Goal: Task Accomplishment & Management: Manage account settings

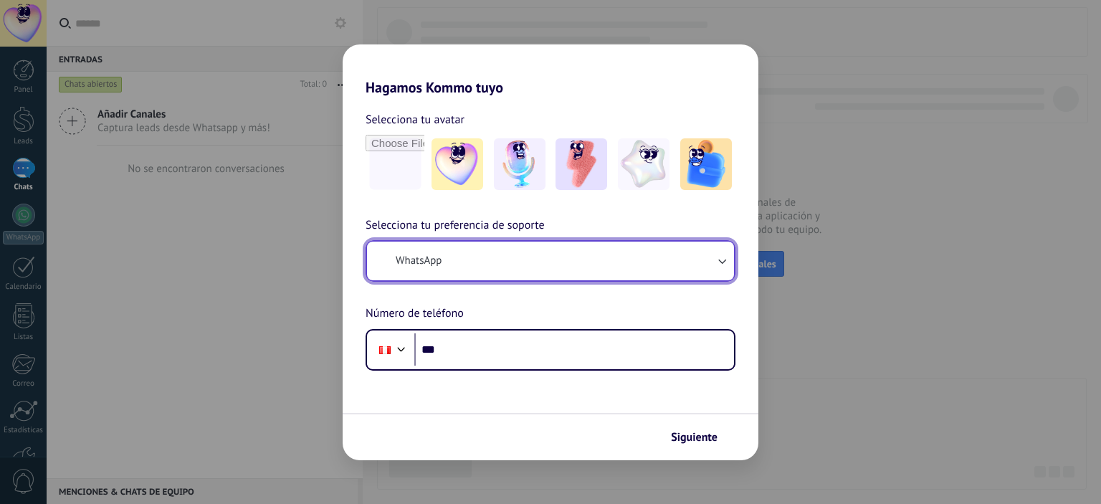
click at [722, 266] on icon "button" at bounding box center [721, 261] width 14 height 14
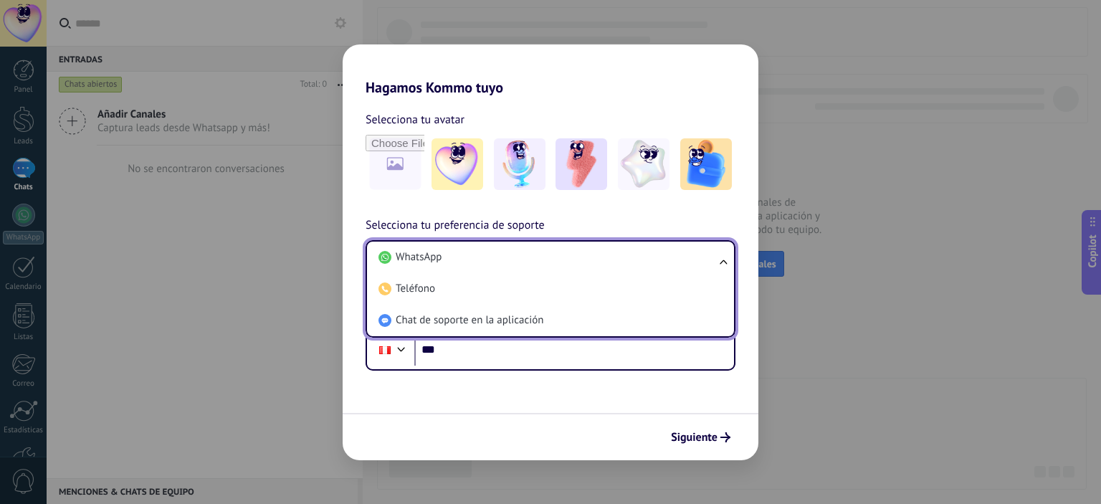
click at [560, 372] on form "Selecciona tu avatar Selecciona tu preferencia de soporte WhatsApp WhatsApp Tel…" at bounding box center [551, 278] width 416 height 364
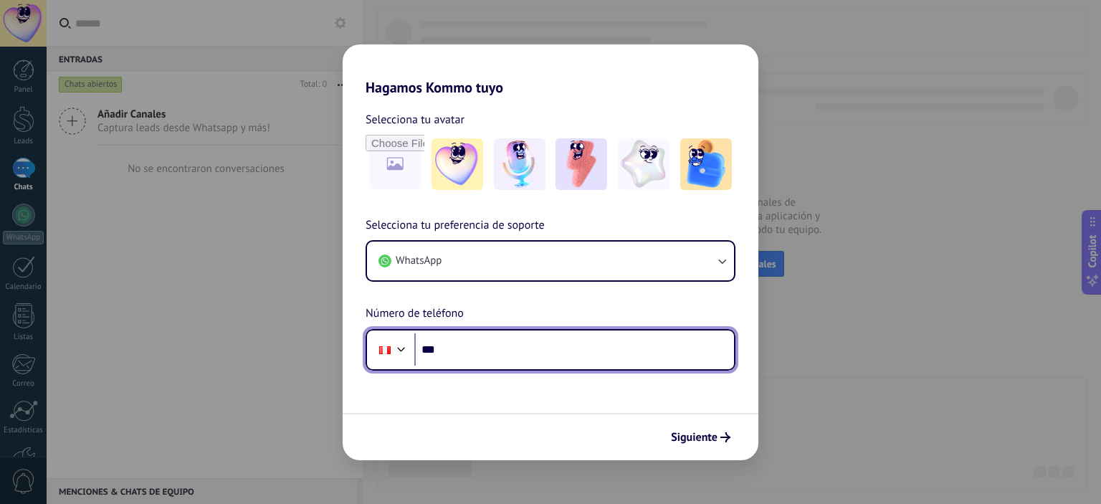
click at [546, 352] on input "***" at bounding box center [574, 349] width 320 height 33
drag, startPoint x: 441, startPoint y: 352, endPoint x: 493, endPoint y: 352, distance: 51.6
click at [493, 352] on input "**********" at bounding box center [574, 349] width 320 height 33
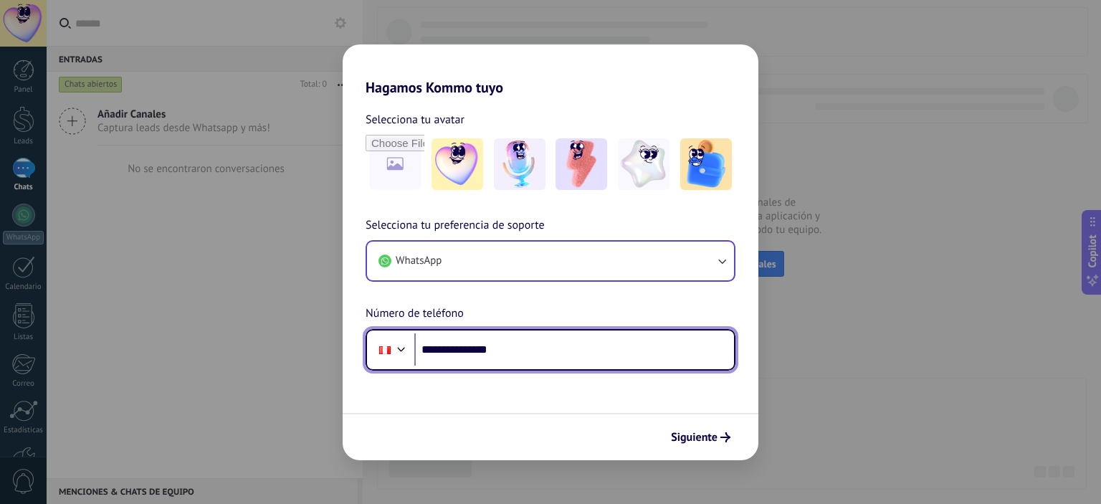
type input "**********"
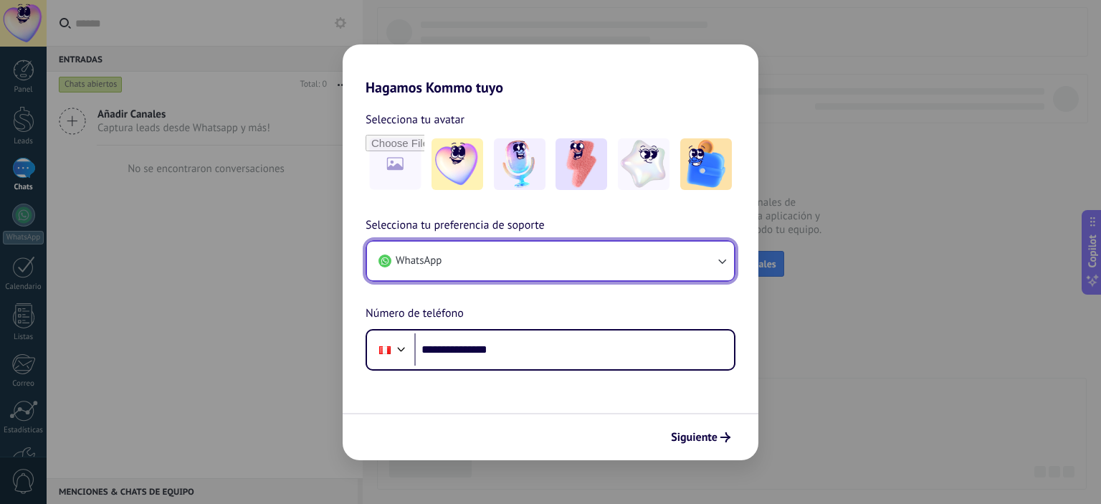
click at [729, 268] on button "WhatsApp" at bounding box center [550, 261] width 367 height 39
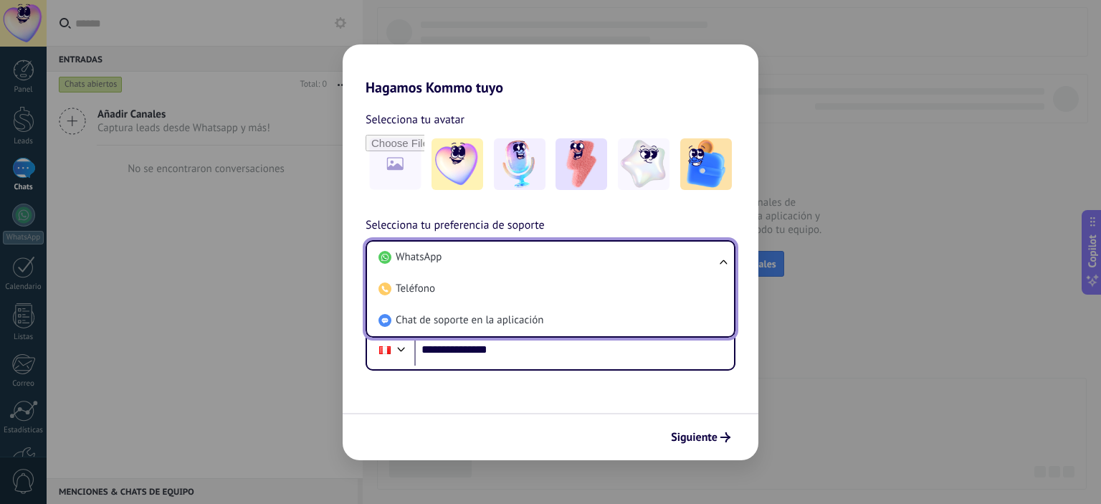
click at [753, 216] on div "**********" at bounding box center [551, 233] width 416 height 274
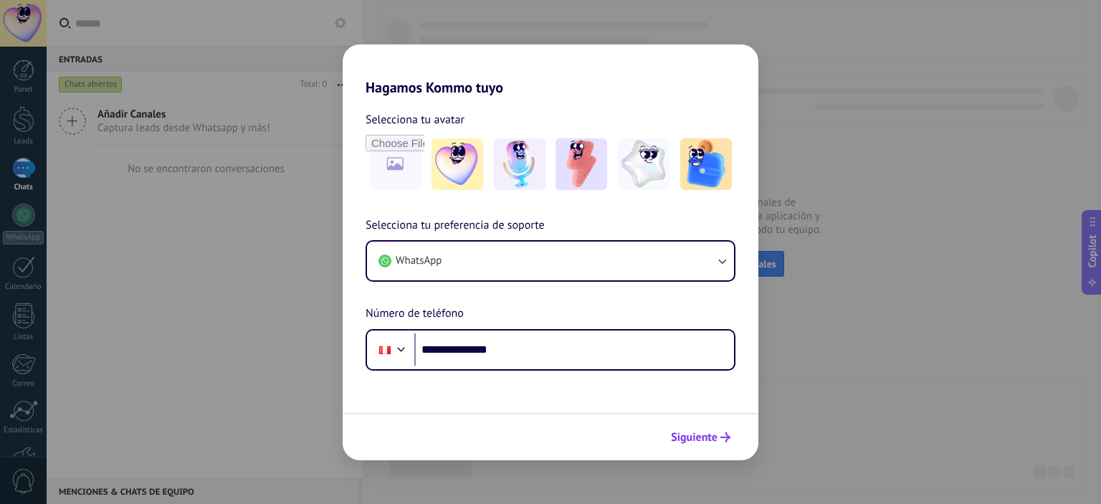
click at [711, 442] on span "Siguiente" at bounding box center [694, 437] width 47 height 10
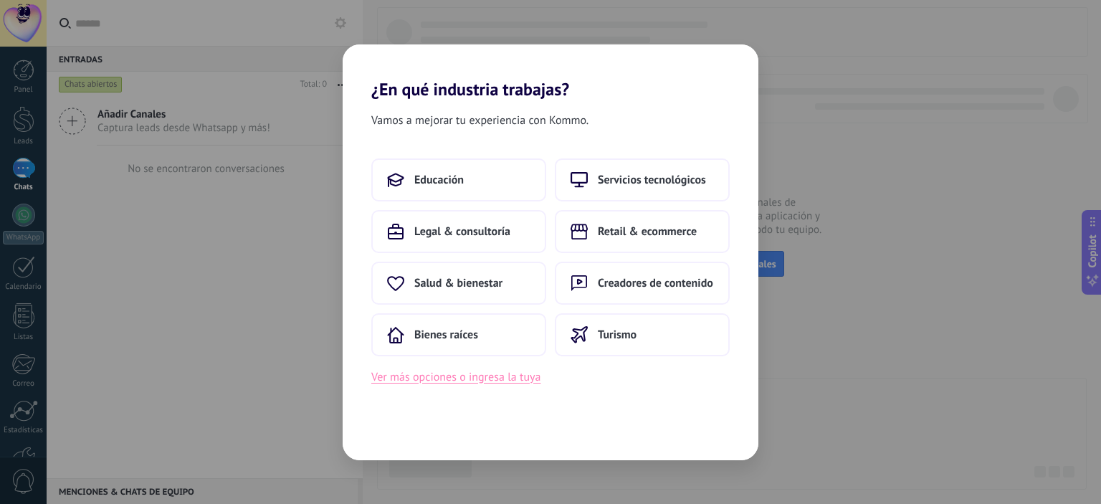
click at [509, 379] on button "Ver más opciones o ingresa la tuya" at bounding box center [455, 377] width 169 height 19
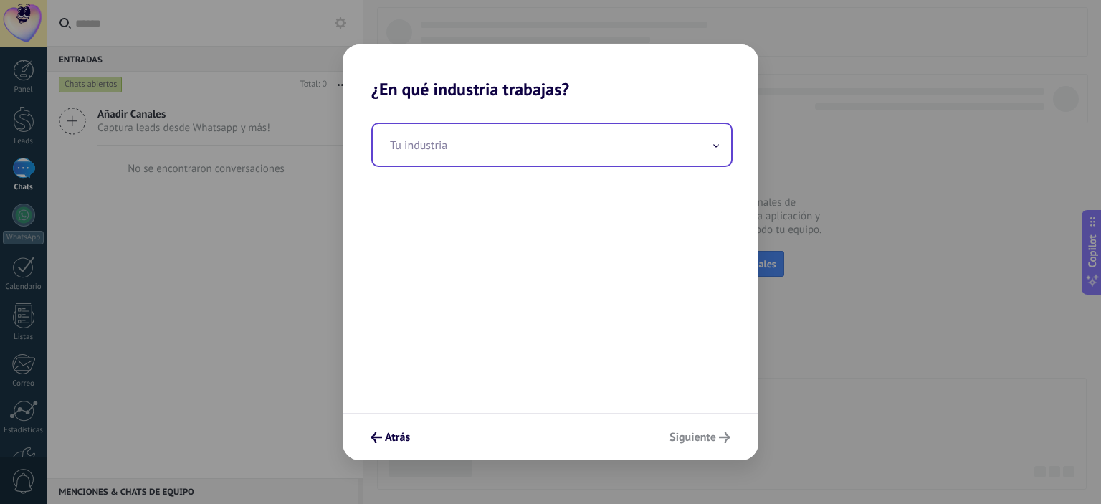
click at [717, 144] on icon at bounding box center [716, 146] width 6 height 4
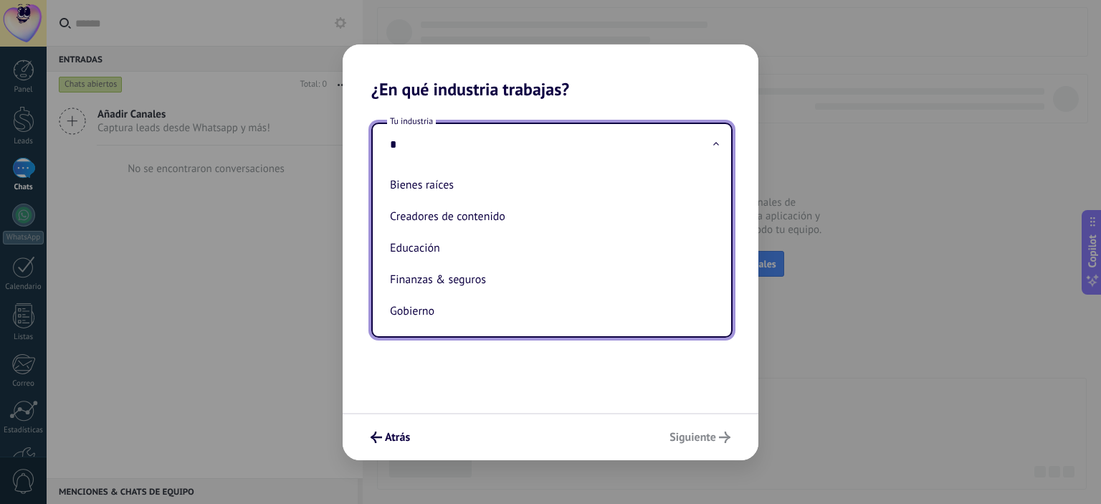
type input "**"
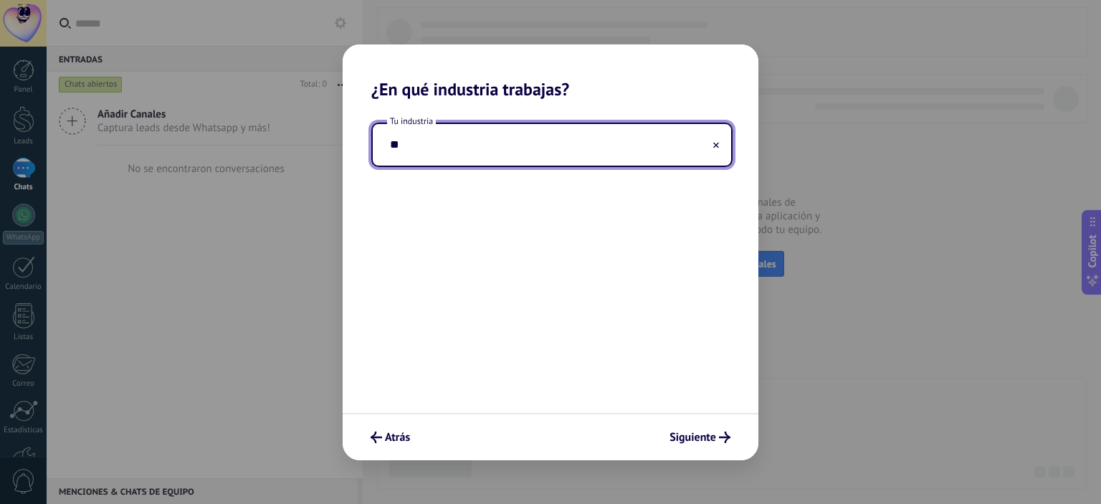
drag, startPoint x: 455, startPoint y: 150, endPoint x: 353, endPoint y: 158, distance: 102.8
click at [356, 163] on div "Tu industria **" at bounding box center [551, 256] width 416 height 313
type input "**********"
click at [699, 438] on span "Siguiente" at bounding box center [692, 437] width 47 height 10
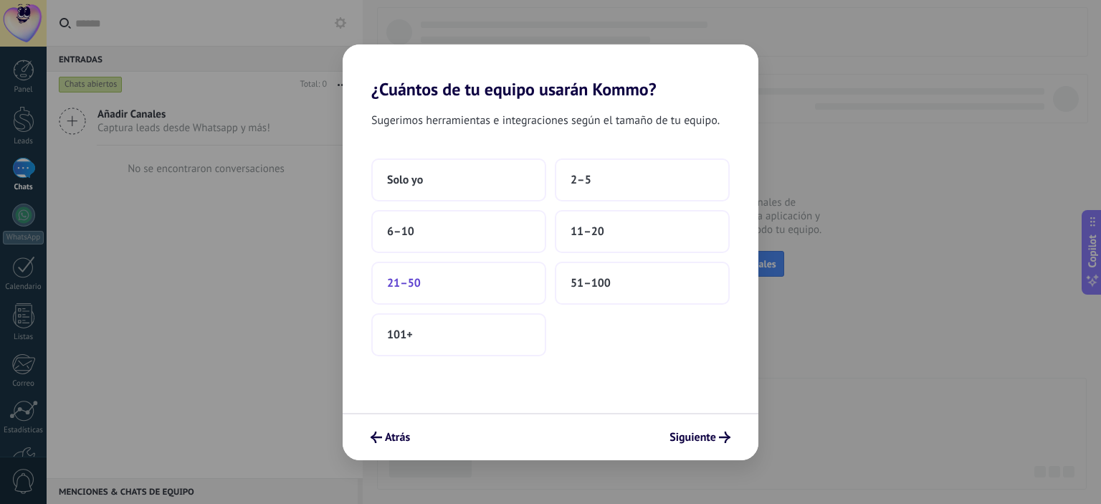
click at [404, 281] on span "21–50" at bounding box center [404, 283] width 34 height 14
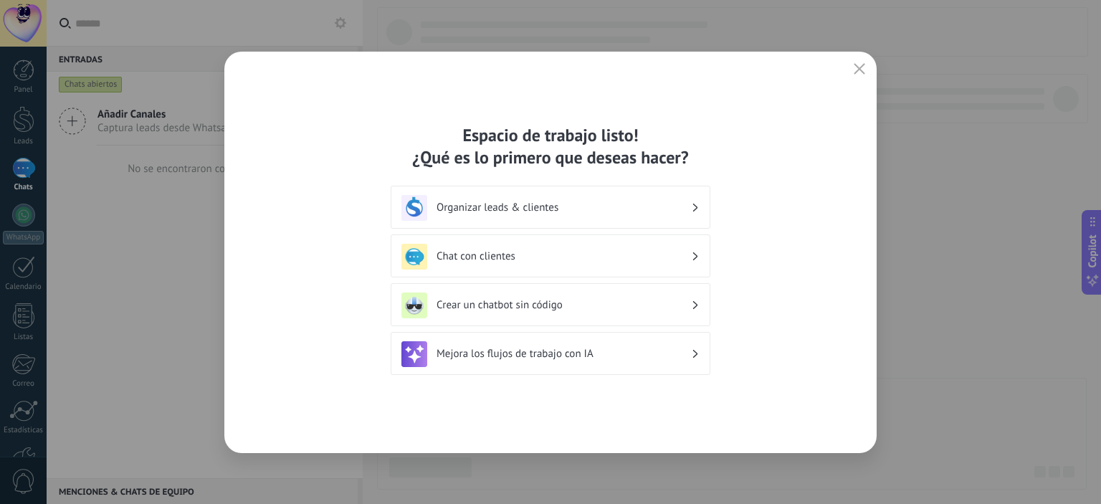
click at [670, 303] on h3 "Crear un chatbot sin código" at bounding box center [563, 305] width 254 height 14
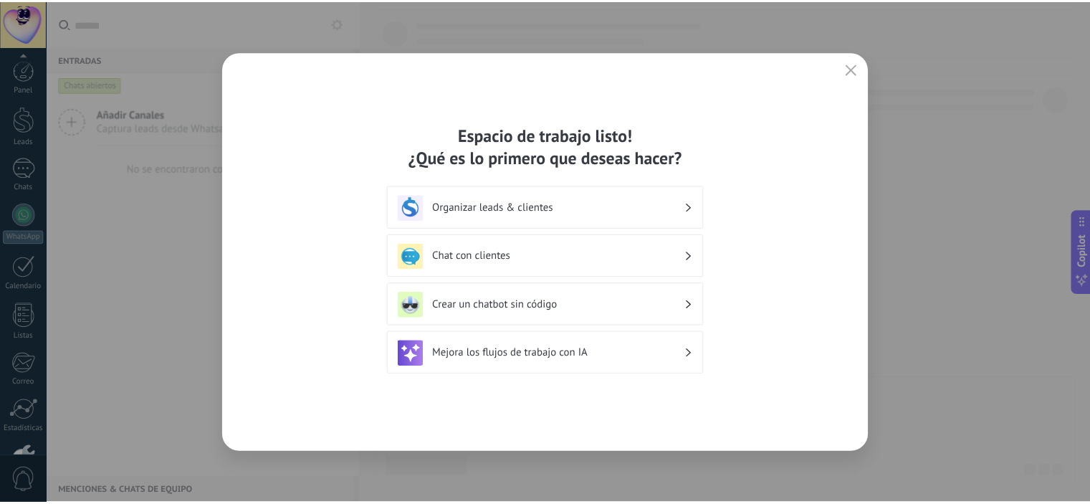
scroll to position [92, 0]
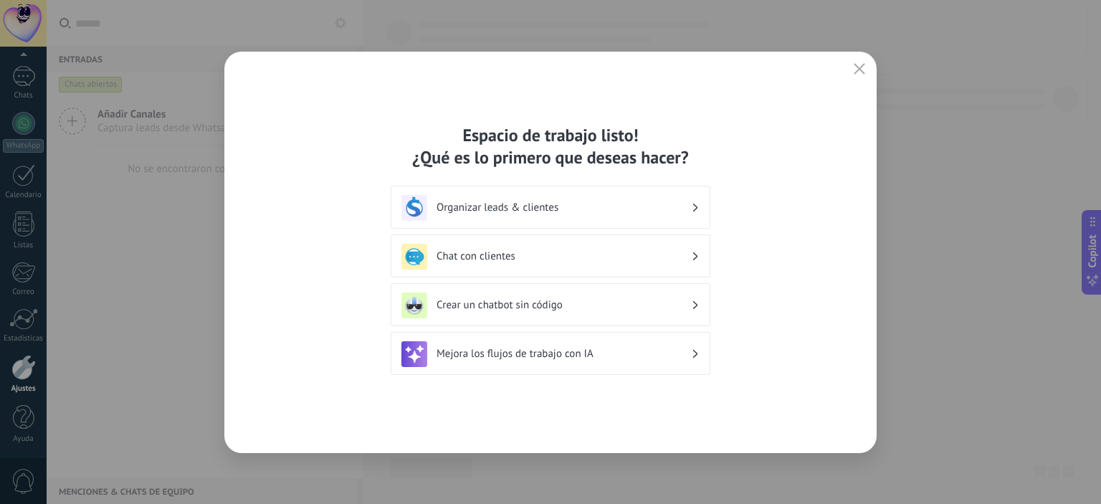
click at [700, 306] on div "Crear un chatbot sin código" at bounding box center [551, 304] width 320 height 43
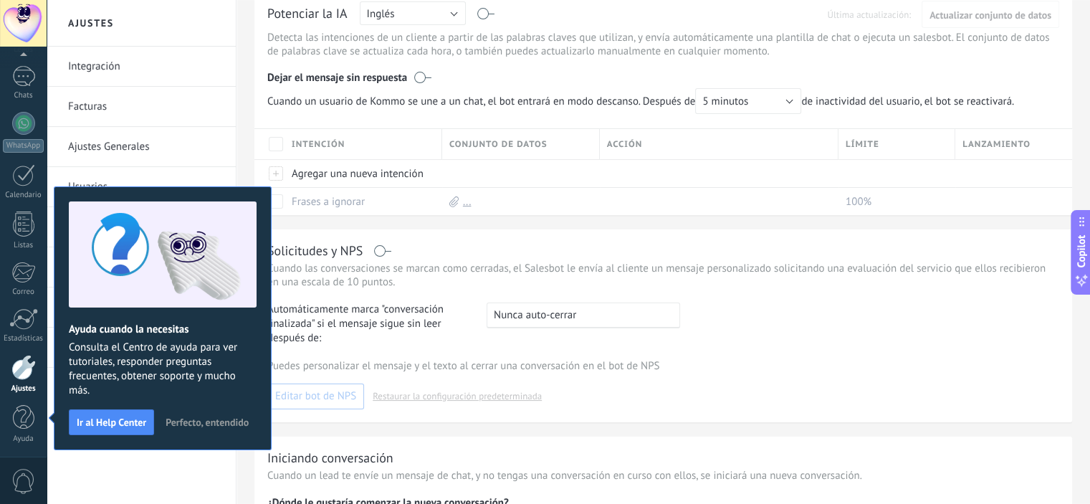
click at [820, 386] on div "Puedes personalizar el mensaje y el texto al cerrar una conversación en el bot …" at bounding box center [663, 384] width 792 height 50
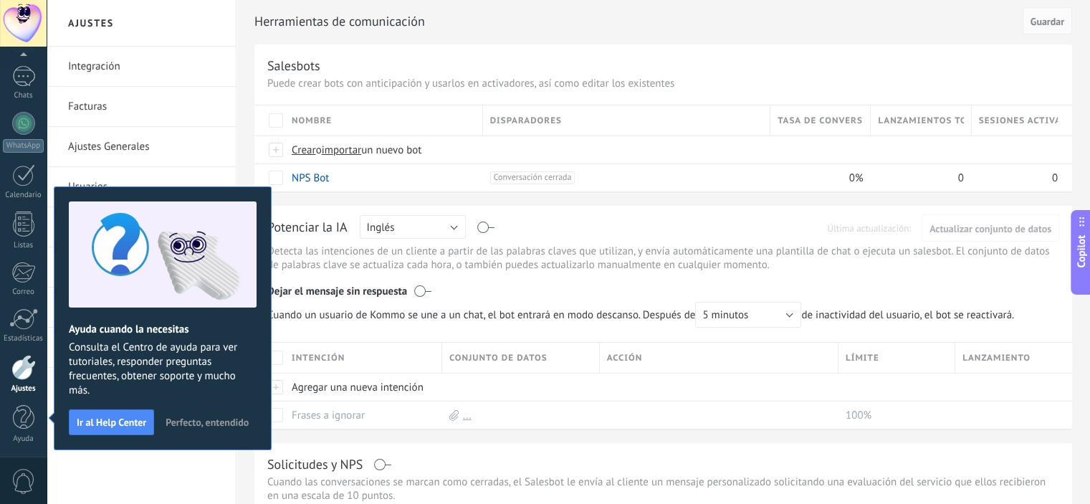
scroll to position [0, 0]
click at [754, 434] on div "Herramientas de comunicación Cancelar Guardar Salesbots Puede crear bots con an…" at bounding box center [663, 442] width 854 height 884
click at [229, 429] on button "Perfecto, entendido" at bounding box center [207, 421] width 96 height 21
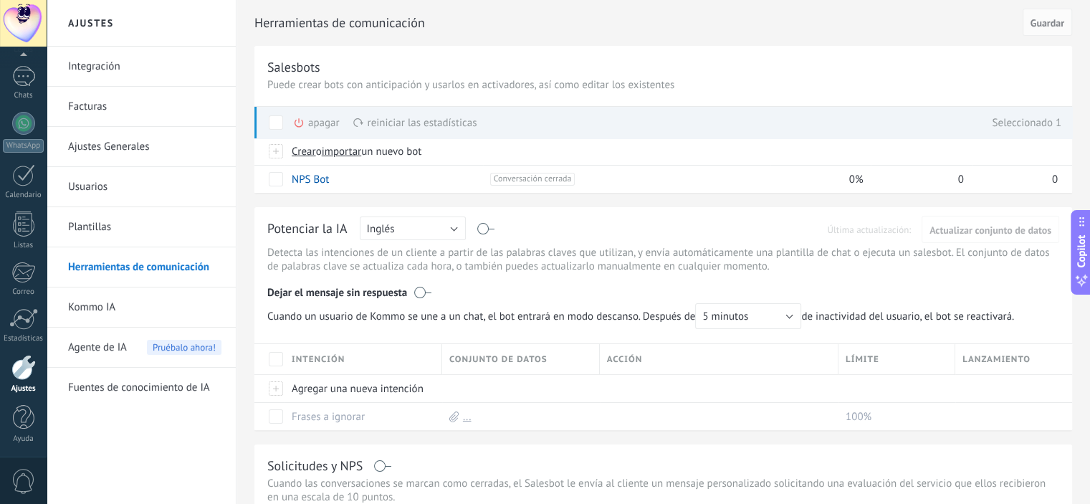
click at [274, 122] on span at bounding box center [276, 122] width 14 height 14
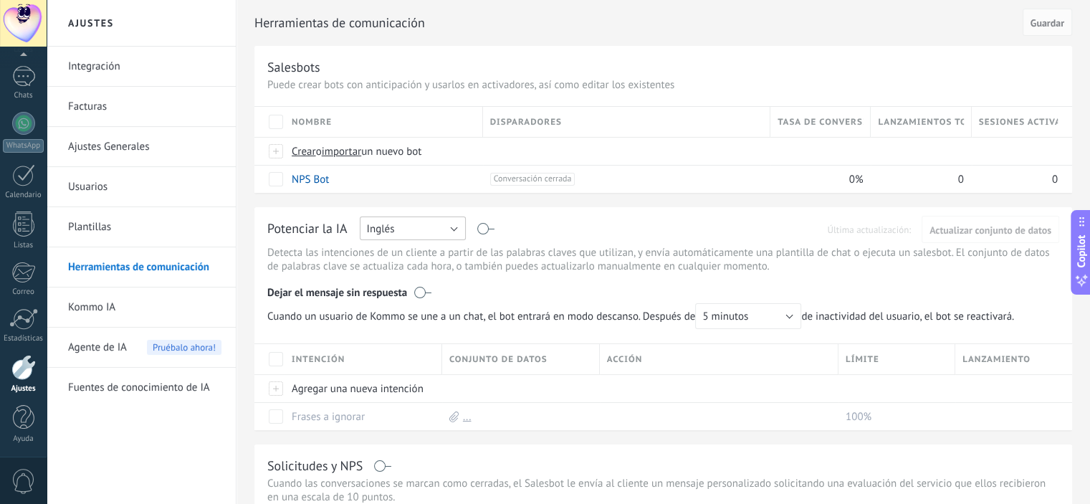
click at [456, 227] on button "Inglés" at bounding box center [413, 228] width 106 height 24
click at [404, 277] on span "Español" at bounding box center [406, 279] width 110 height 14
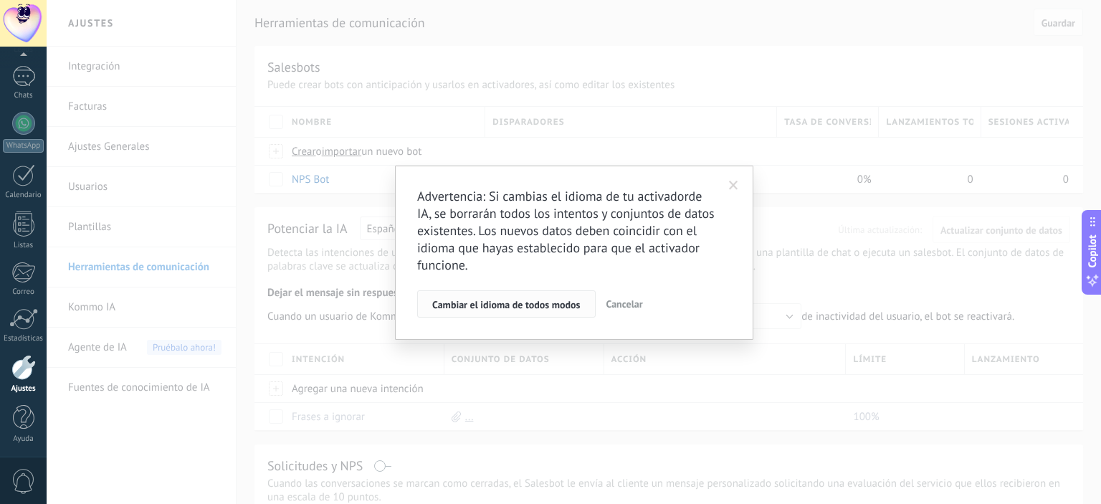
click at [510, 306] on span "Cambiar el idioma de todos modos" at bounding box center [506, 305] width 148 height 10
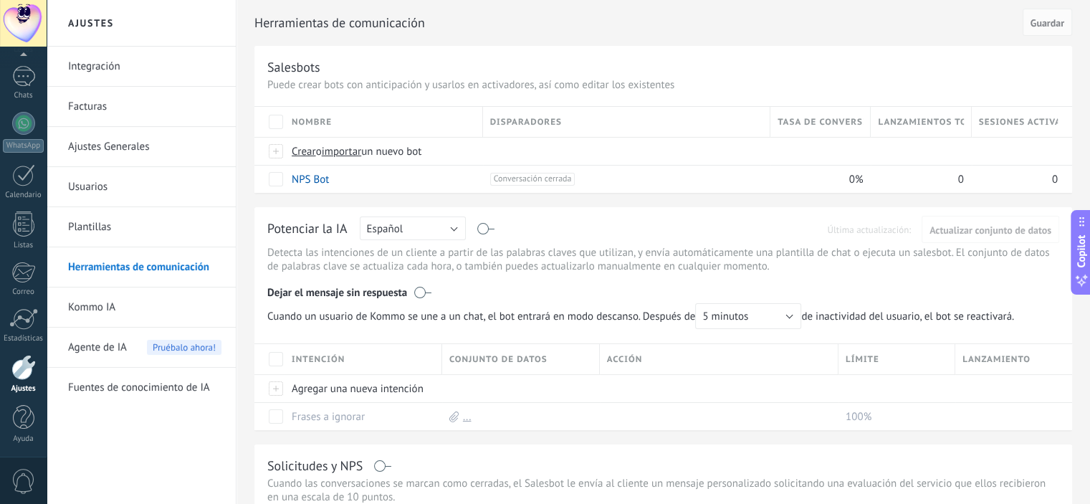
drag, startPoint x: 482, startPoint y: 227, endPoint x: 489, endPoint y: 236, distance: 10.7
click at [509, 228] on div "Potenciar la IA Rusa Inglés Español Portugués Indonesio Turco Español Última ac…" at bounding box center [663, 229] width 792 height 19
click at [482, 229] on label at bounding box center [486, 229] width 16 height 1
drag, startPoint x: 491, startPoint y: 230, endPoint x: 462, endPoint y: 234, distance: 29.7
click at [462, 234] on div "Potenciar la IA Rusa Inglés Español Portugués Indonesio Turco Español Última ac…" at bounding box center [663, 229] width 792 height 19
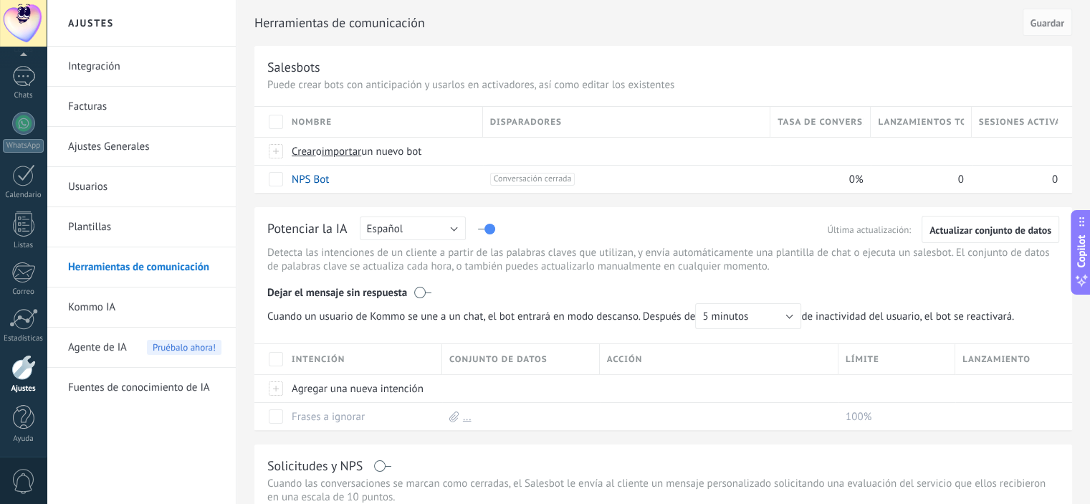
click at [481, 231] on div "Potenciar la IA Rusa Inglés Español Portugués Indonesio Turco Español Última ac…" at bounding box center [663, 229] width 792 height 19
click at [479, 226] on div "Potenciar la IA Rusa Inglés Español Portugués Indonesio Turco Español Última ac…" at bounding box center [663, 229] width 792 height 19
click at [481, 230] on div "Potenciar la IA Rusa Inglés Español Portugués Indonesio Turco Español Última ac…" at bounding box center [663, 229] width 792 height 19
click at [484, 229] on label at bounding box center [486, 229] width 16 height 1
click at [106, 220] on link "Plantillas" at bounding box center [144, 227] width 153 height 40
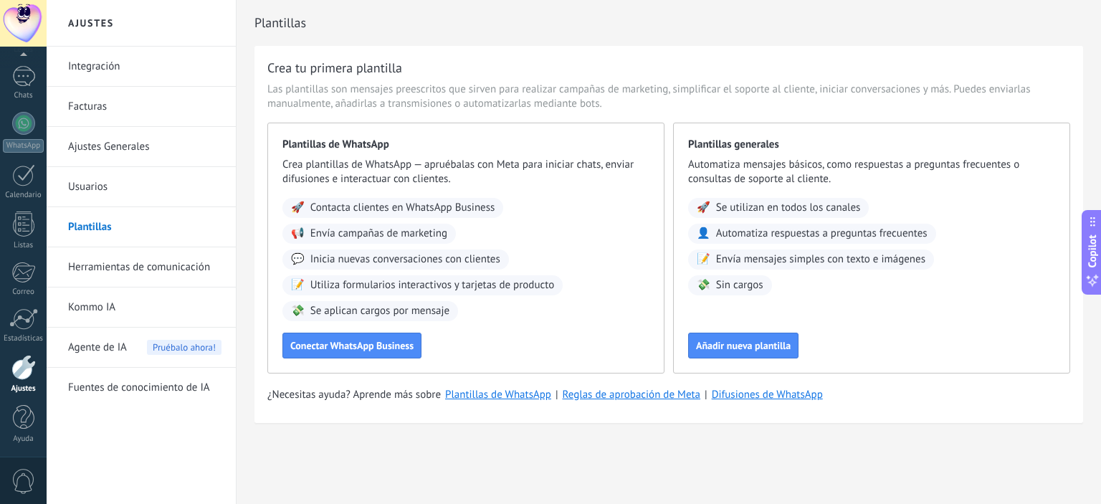
click at [1090, 253] on span "Copilot" at bounding box center [1092, 250] width 14 height 33
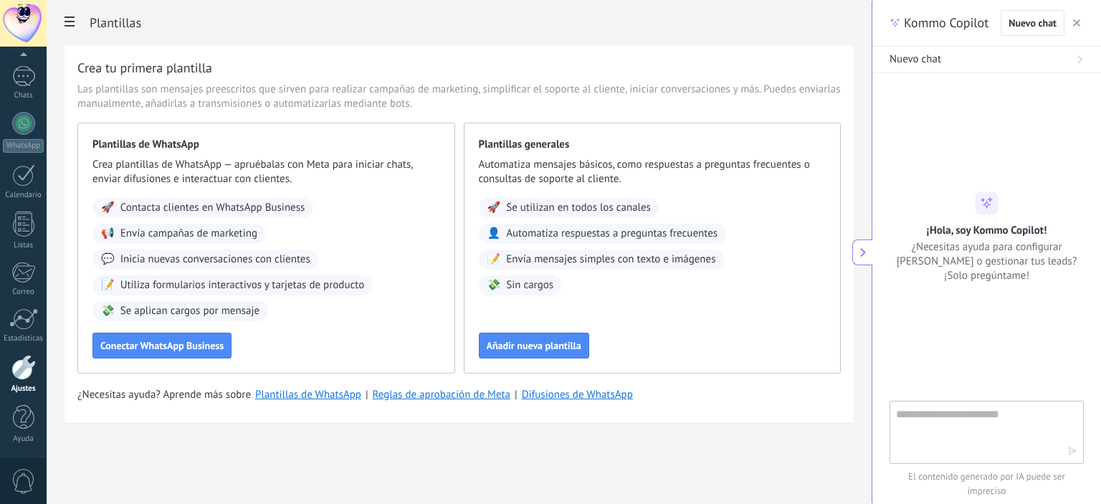
click at [869, 249] on button at bounding box center [862, 252] width 20 height 26
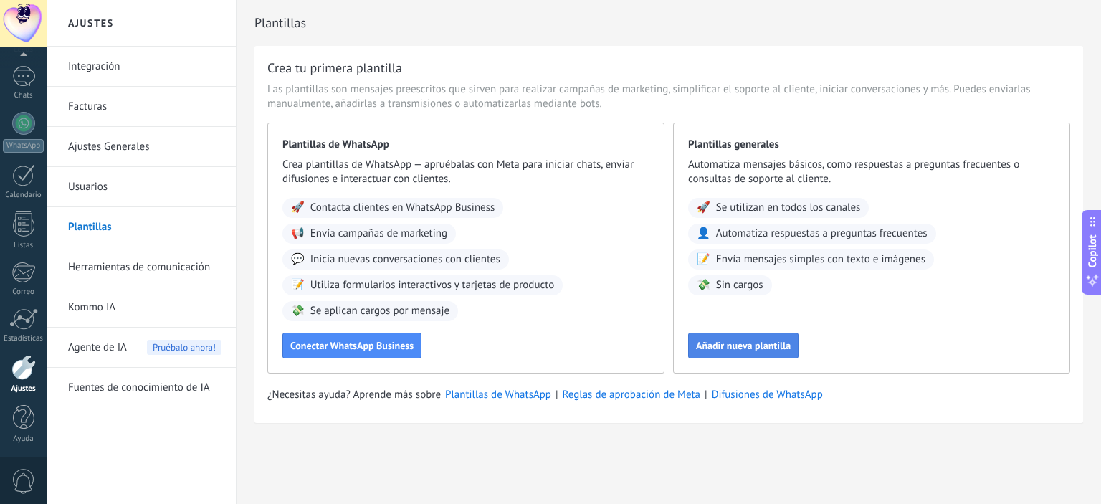
click at [770, 349] on span "Añadir nueva plantilla" at bounding box center [743, 345] width 95 height 10
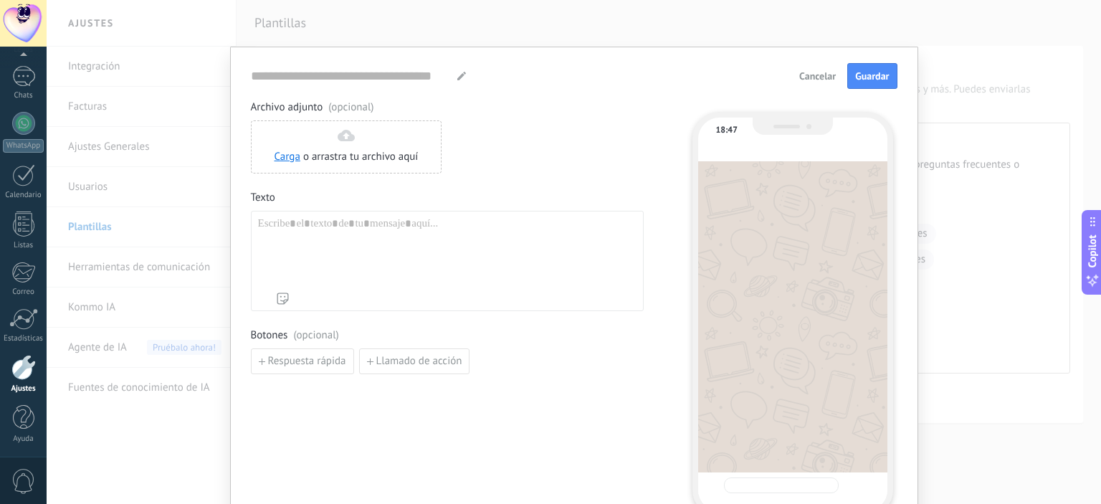
type input "**********"
click at [814, 81] on span "Cancelar" at bounding box center [817, 76] width 37 height 10
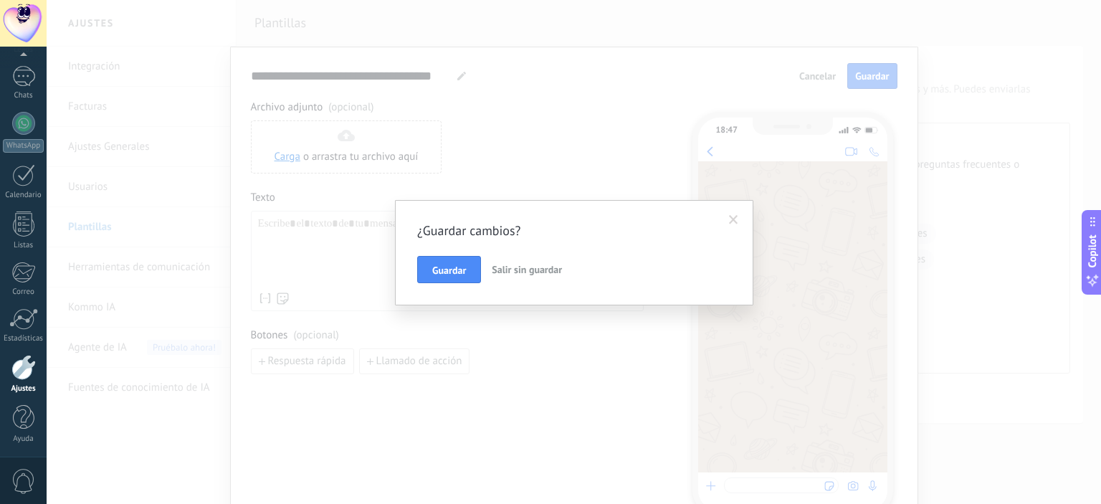
click at [736, 220] on span at bounding box center [733, 220] width 9 height 10
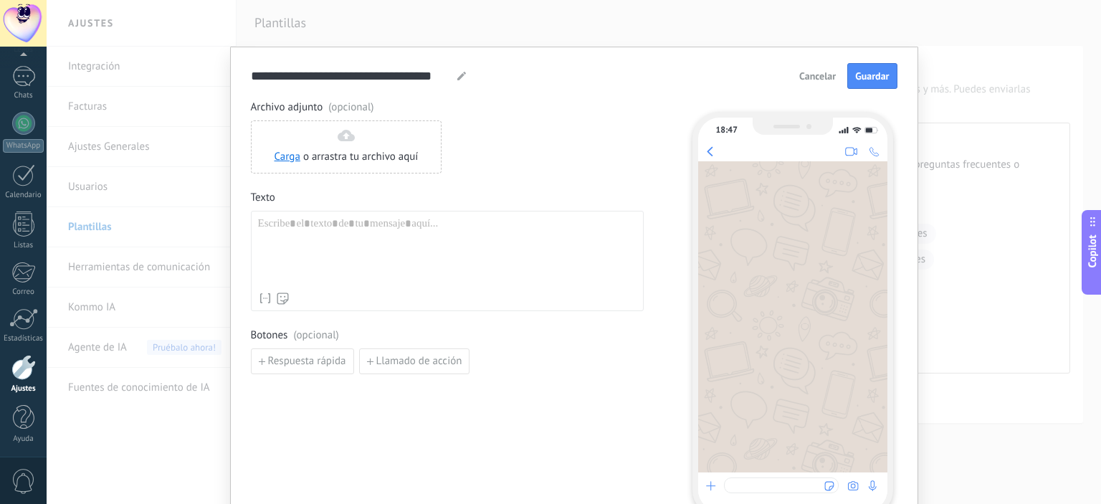
click at [825, 79] on span "Cancelar" at bounding box center [817, 76] width 37 height 10
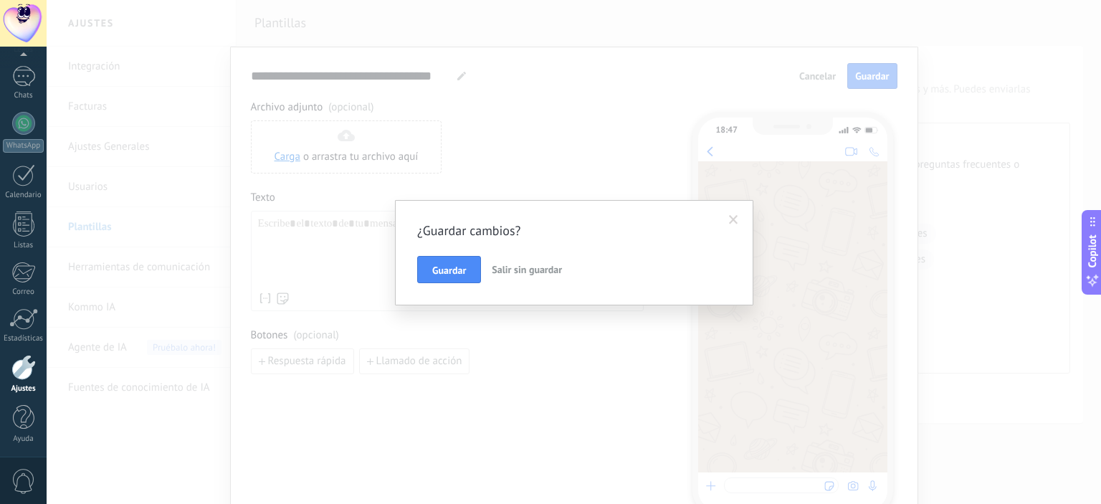
click at [518, 272] on span "Salir sin guardar" at bounding box center [527, 269] width 70 height 13
